Goal: Information Seeking & Learning: Learn about a topic

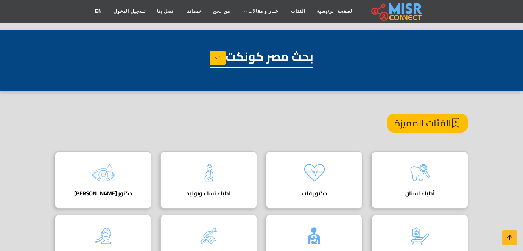
scroll to position [439, 0]
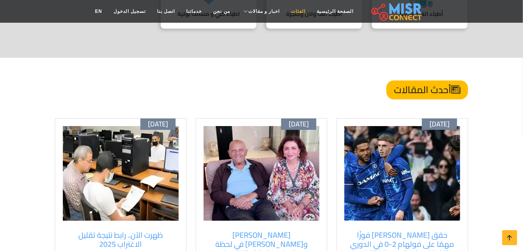
click at [285, 11] on link "الفئات" at bounding box center [298, 11] width 26 height 14
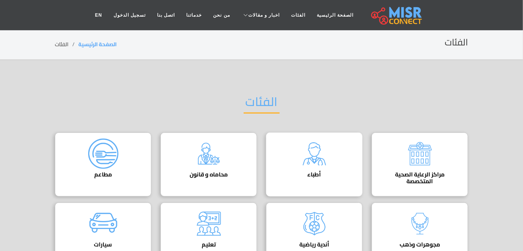
click at [293, 167] on div "أطباء دليل الأطباء في مصر | اعرف أحسن دكاترة في جميع التخصصات" at bounding box center [314, 165] width 97 height 64
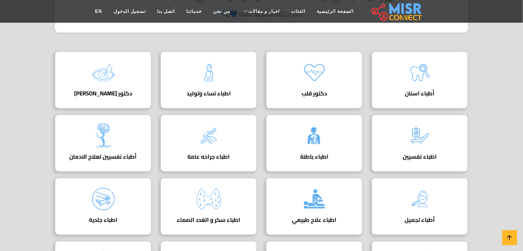
scroll to position [253, 0]
click at [428, 85] on img at bounding box center [420, 73] width 30 height 30
click at [418, 85] on img at bounding box center [420, 73] width 30 height 30
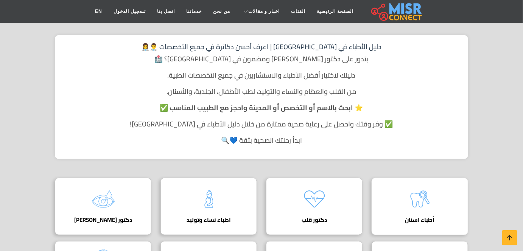
scroll to position [124, 0]
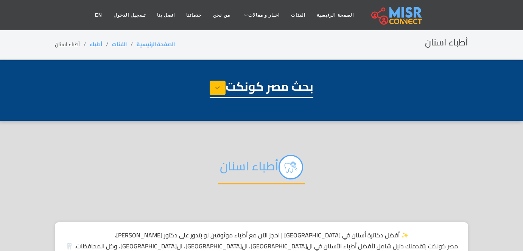
select select "*****"
select select "**********"
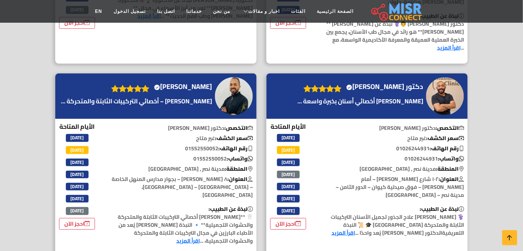
scroll to position [2034, 0]
click at [454, 77] on img at bounding box center [445, 96] width 38 height 38
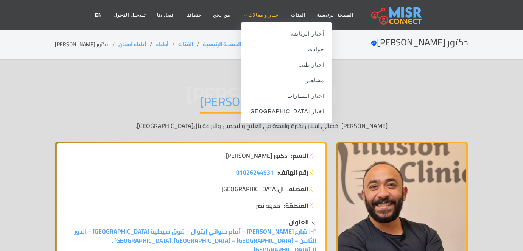
click at [256, 19] on link "اخبار و مقالات" at bounding box center [261, 15] width 50 height 14
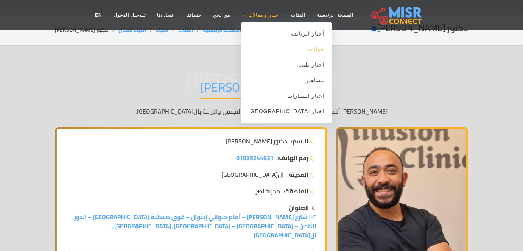
scroll to position [15, 0]
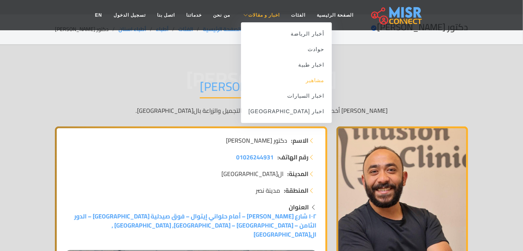
click at [300, 84] on link "مشاهير" at bounding box center [286, 81] width 91 height 16
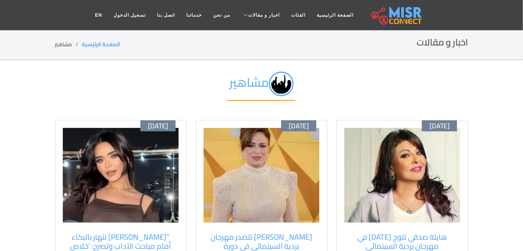
click at [64, 42] on li "مشاهير" at bounding box center [68, 45] width 27 height 8
click at [436, 47] on h2 "اخبار و مقالات" at bounding box center [442, 42] width 51 height 11
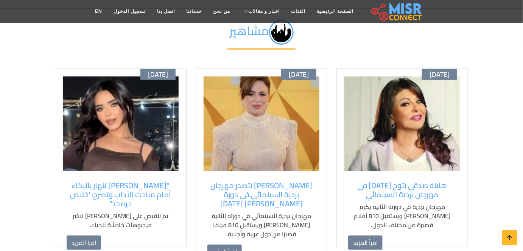
scroll to position [58, 0]
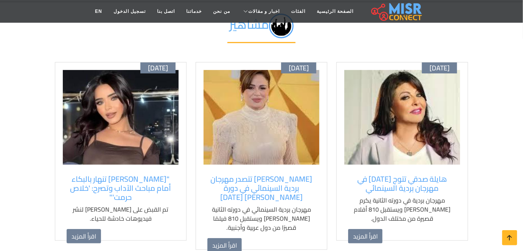
click at [244, 168] on div "سبتمبر 09 إلهام شاهين تتصدر مهرجان بردية السينمائي في دورة وحيد حامد اليوم مهرج…" at bounding box center [262, 156] width 132 height 188
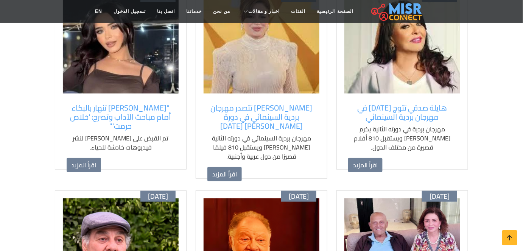
scroll to position [131, 0]
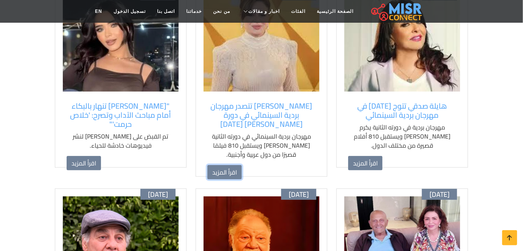
click at [224, 172] on link "اقرأ المزيد" at bounding box center [224, 172] width 34 height 14
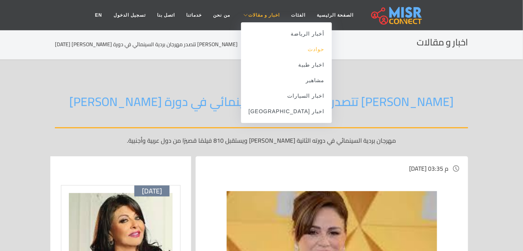
click at [299, 50] on link "حوادث" at bounding box center [286, 50] width 91 height 16
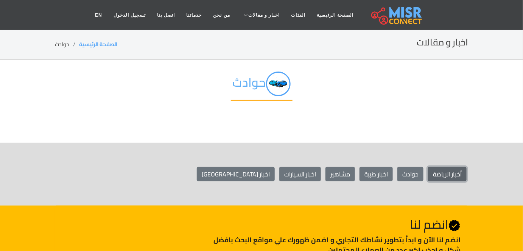
click at [436, 173] on link "أخبار الرياضة" at bounding box center [447, 174] width 39 height 14
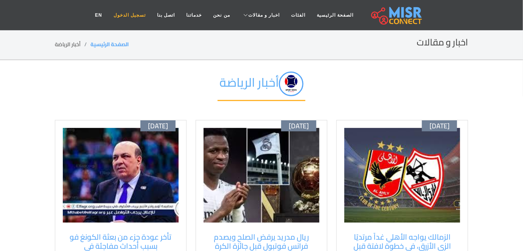
click at [151, 14] on link "تسجيل الدخول" at bounding box center [130, 15] width 44 height 14
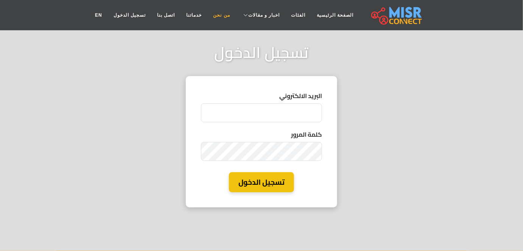
click at [225, 17] on link "من نحن" at bounding box center [221, 15] width 28 height 14
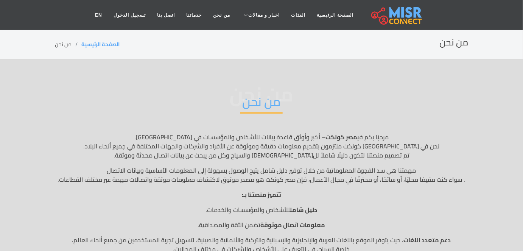
click at [257, 7] on nav "الصفحة الرئيسية الفئات اخبار و مقالات أخبار الرياضة حوادث اخبار طبية مشاهير اخب…" at bounding box center [261, 15] width 345 height 27
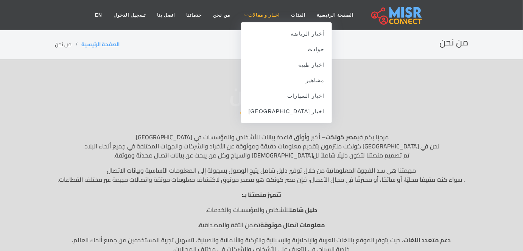
click at [257, 11] on link "اخبار و مقالات" at bounding box center [261, 15] width 50 height 14
click at [288, 73] on link "مشاهير" at bounding box center [286, 81] width 91 height 16
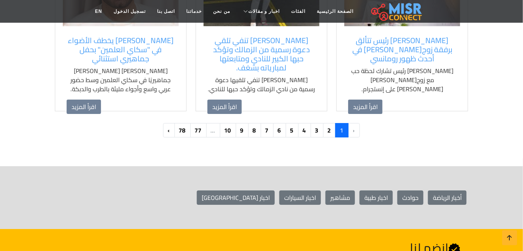
scroll to position [803, 0]
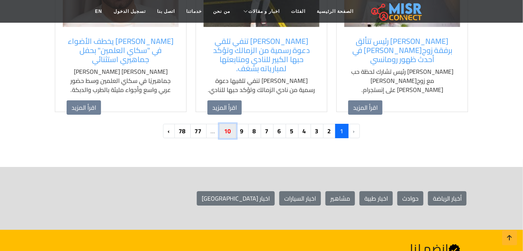
click at [234, 124] on link "10" at bounding box center [228, 131] width 17 height 14
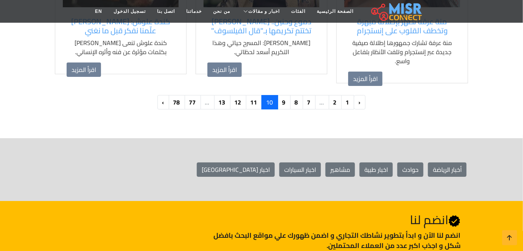
scroll to position [827, 0]
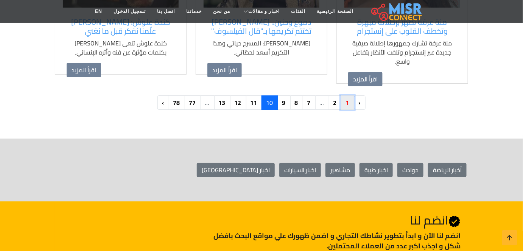
click at [347, 95] on link "1" at bounding box center [347, 102] width 13 height 14
